Goal: Share content

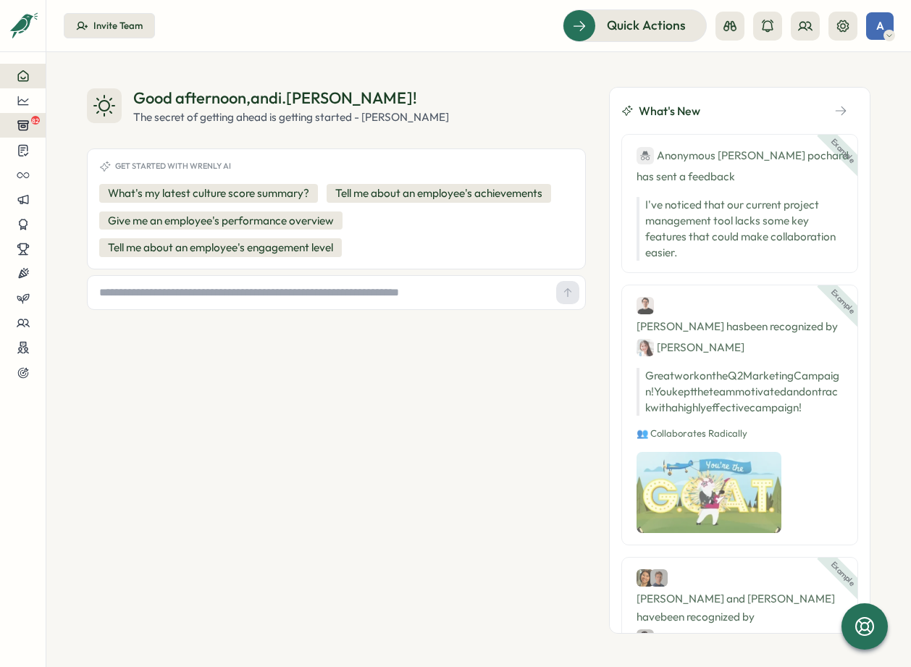
click at [33, 122] on span "82" at bounding box center [35, 120] width 9 height 9
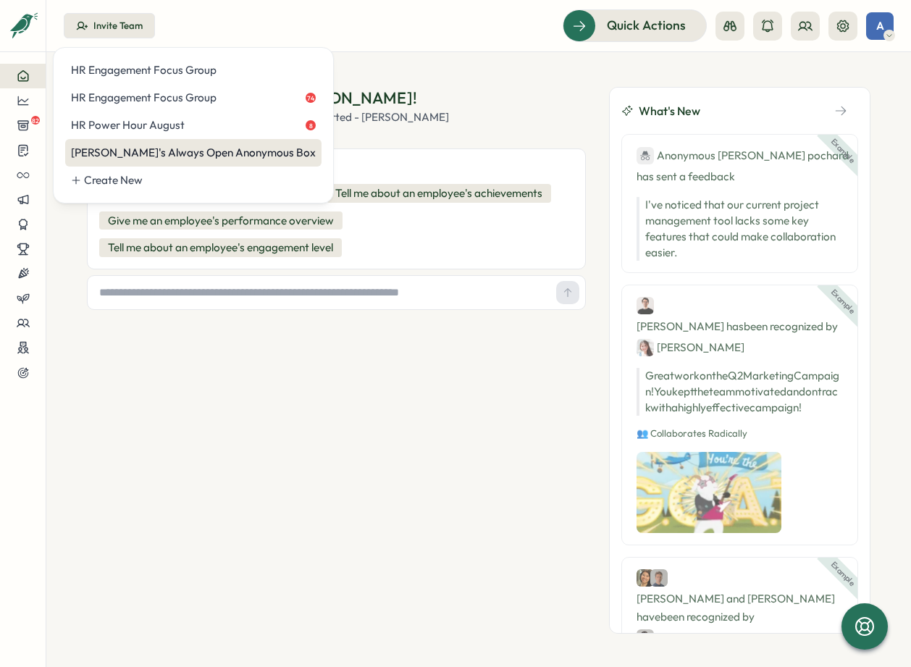
click at [186, 156] on div "[PERSON_NAME]'s Always Open Anonymous Box" at bounding box center [193, 153] width 245 height 16
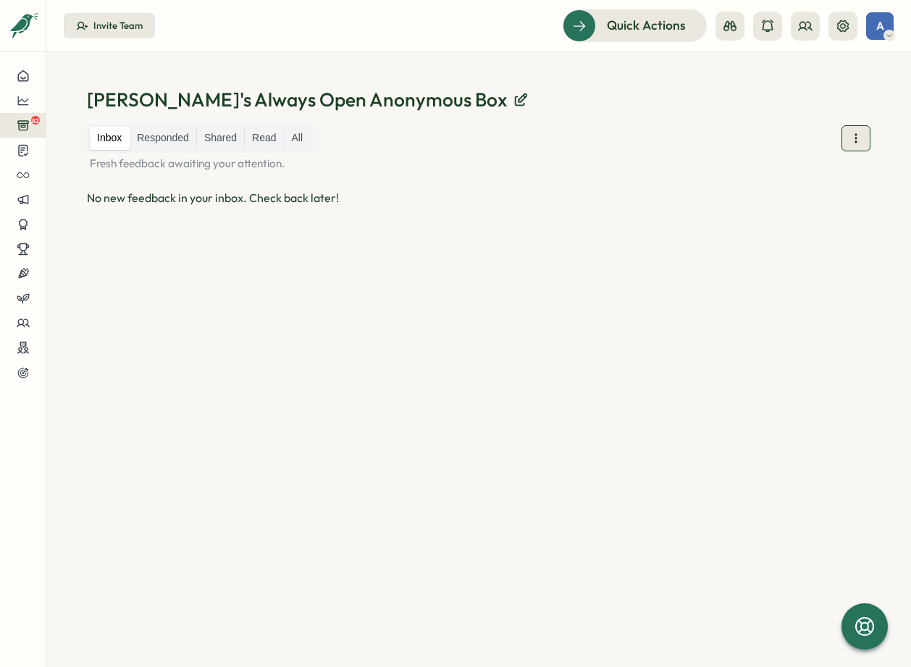
click at [846, 134] on button at bounding box center [855, 138] width 29 height 26
click at [864, 180] on span "Public URL" at bounding box center [855, 183] width 53 height 16
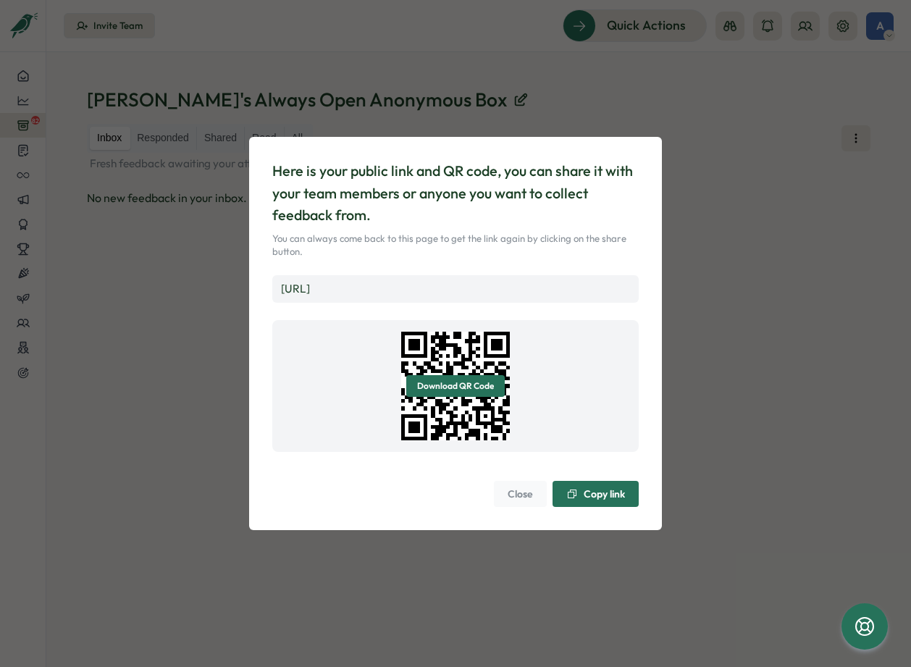
click at [610, 484] on span "Copy link" at bounding box center [595, 493] width 59 height 25
click at [845, 272] on div "Here is your public link and QR code, you can share it with your team members o…" at bounding box center [455, 333] width 911 height 667
